Goal: Navigation & Orientation: Find specific page/section

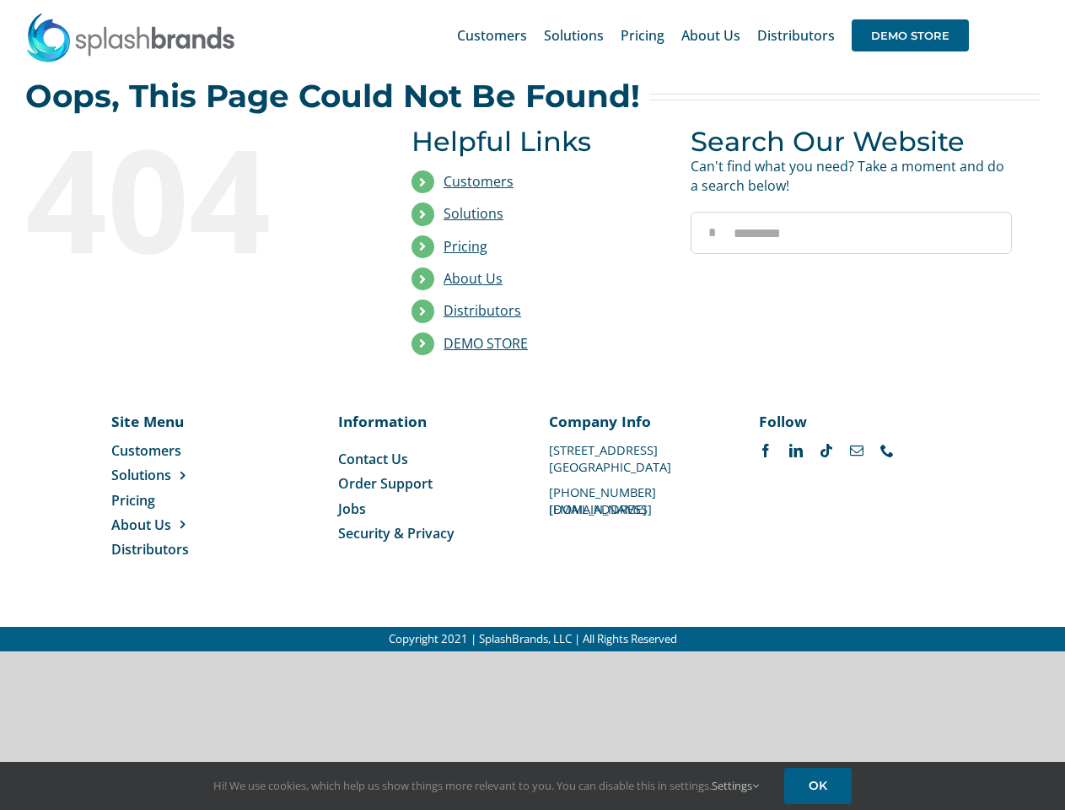
click at [532, 326] on li "Distributors" at bounding box center [539, 311] width 254 height 32
click at [962, 0] on div "Search for: * Customers Solutions Stores New Hire Kits Manufacturing Store Mark…" at bounding box center [532, 35] width 1015 height 71
click at [910, 35] on span "DEMO STORE" at bounding box center [910, 35] width 117 height 32
click at [486, 343] on link "DEMO STORE" at bounding box center [486, 343] width 84 height 19
click at [168, 475] on span "Solutions" at bounding box center [141, 475] width 60 height 19
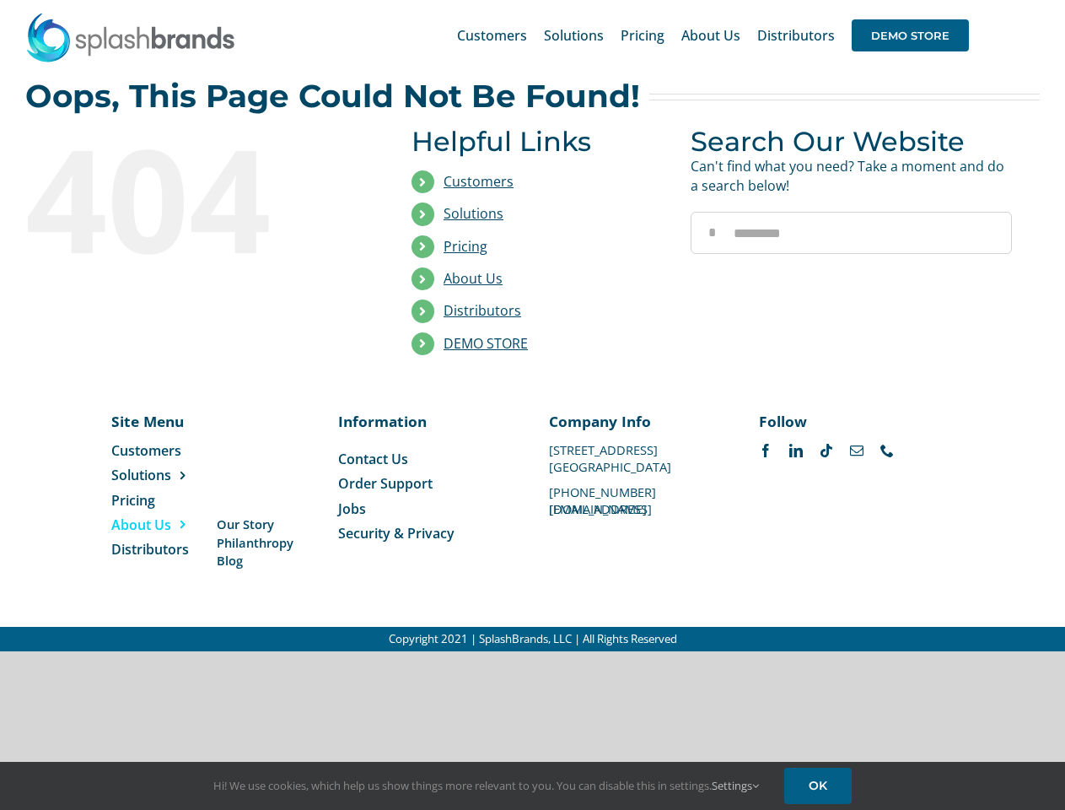
click at [168, 525] on span "About Us" at bounding box center [141, 524] width 60 height 19
click at [736, 785] on link "Settings" at bounding box center [735, 785] width 47 height 15
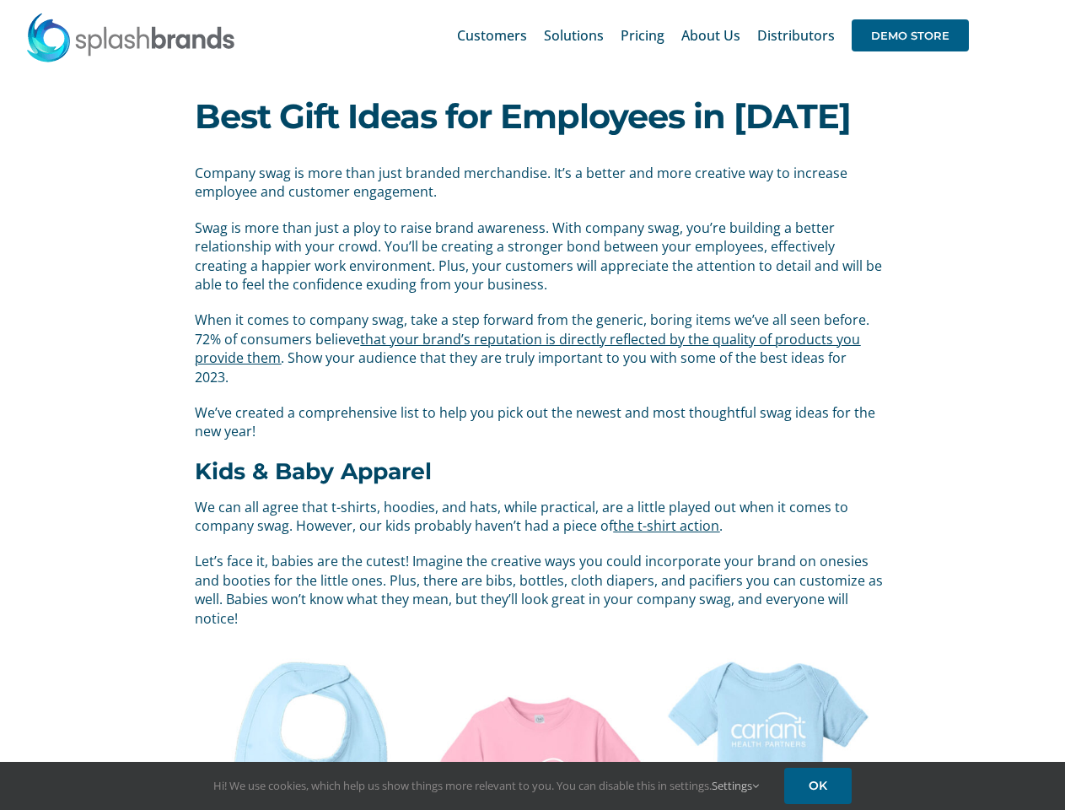
click at [532, 405] on span "We’ve created a comprehensive list to help you pick out the newest and most tho…" at bounding box center [535, 421] width 681 height 37
click at [962, 0] on div "Search for: * Customers Solutions Stores New Hire Kits Manufacturing Store Mark…" at bounding box center [532, 35] width 1015 height 71
click at [910, 35] on span "DEMO STORE" at bounding box center [910, 35] width 117 height 32
click at [736, 785] on link "Settings" at bounding box center [735, 785] width 47 height 15
